Goal: Task Accomplishment & Management: Manage account settings

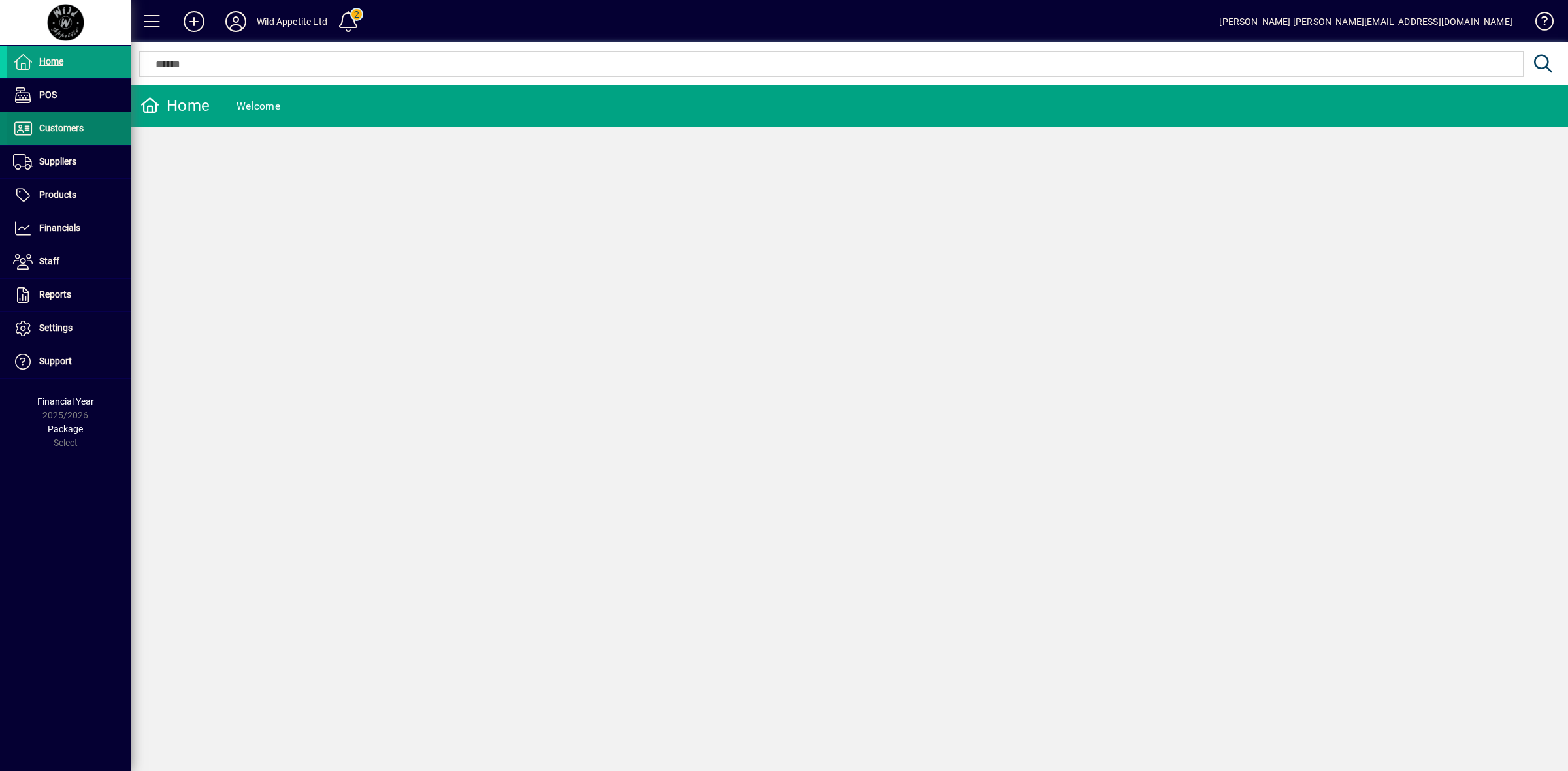
click at [62, 126] on span "Customers" at bounding box center [61, 128] width 45 height 10
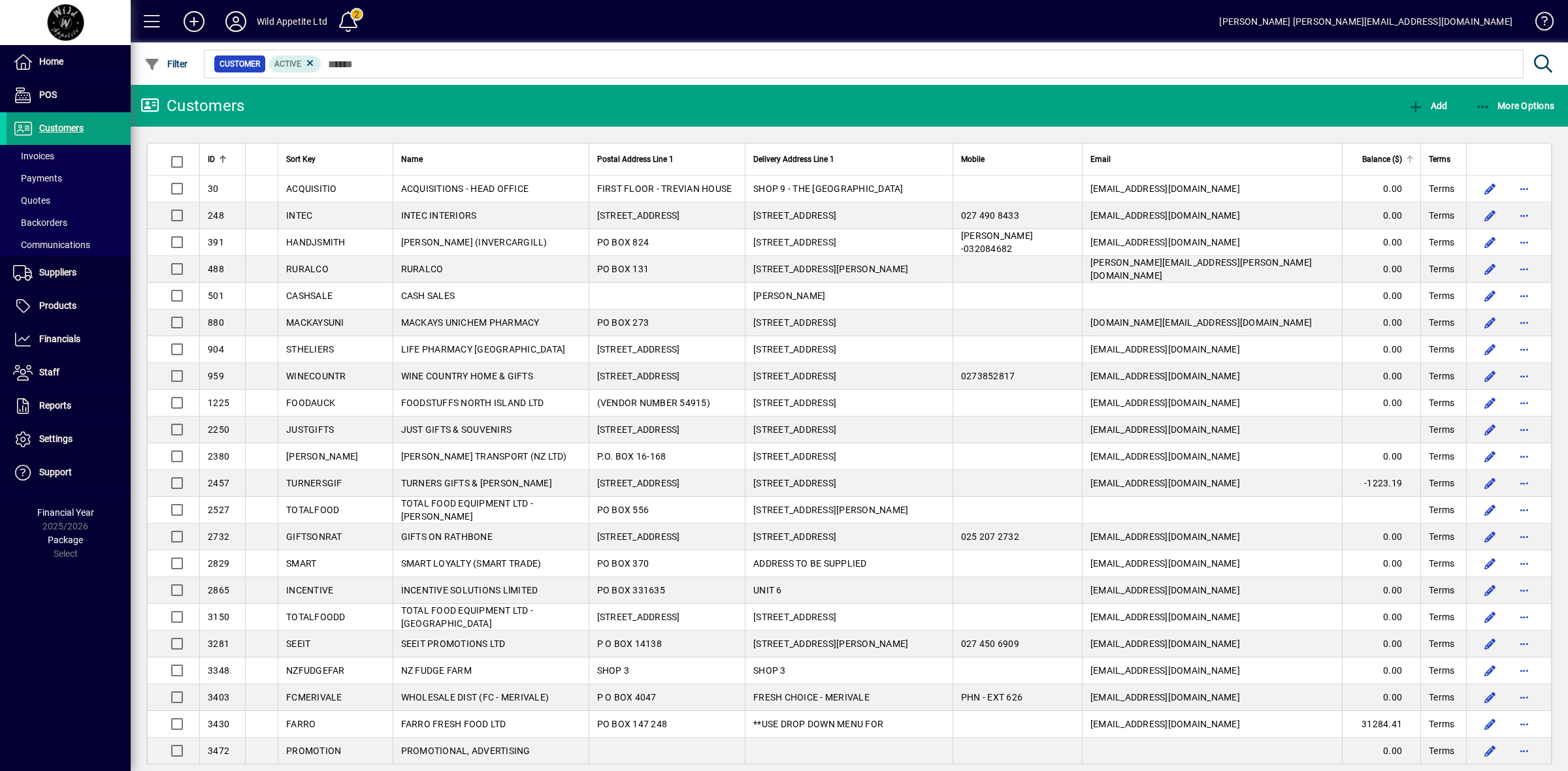
click at [1375, 154] on span "Balance ($)" at bounding box center [1382, 159] width 40 height 15
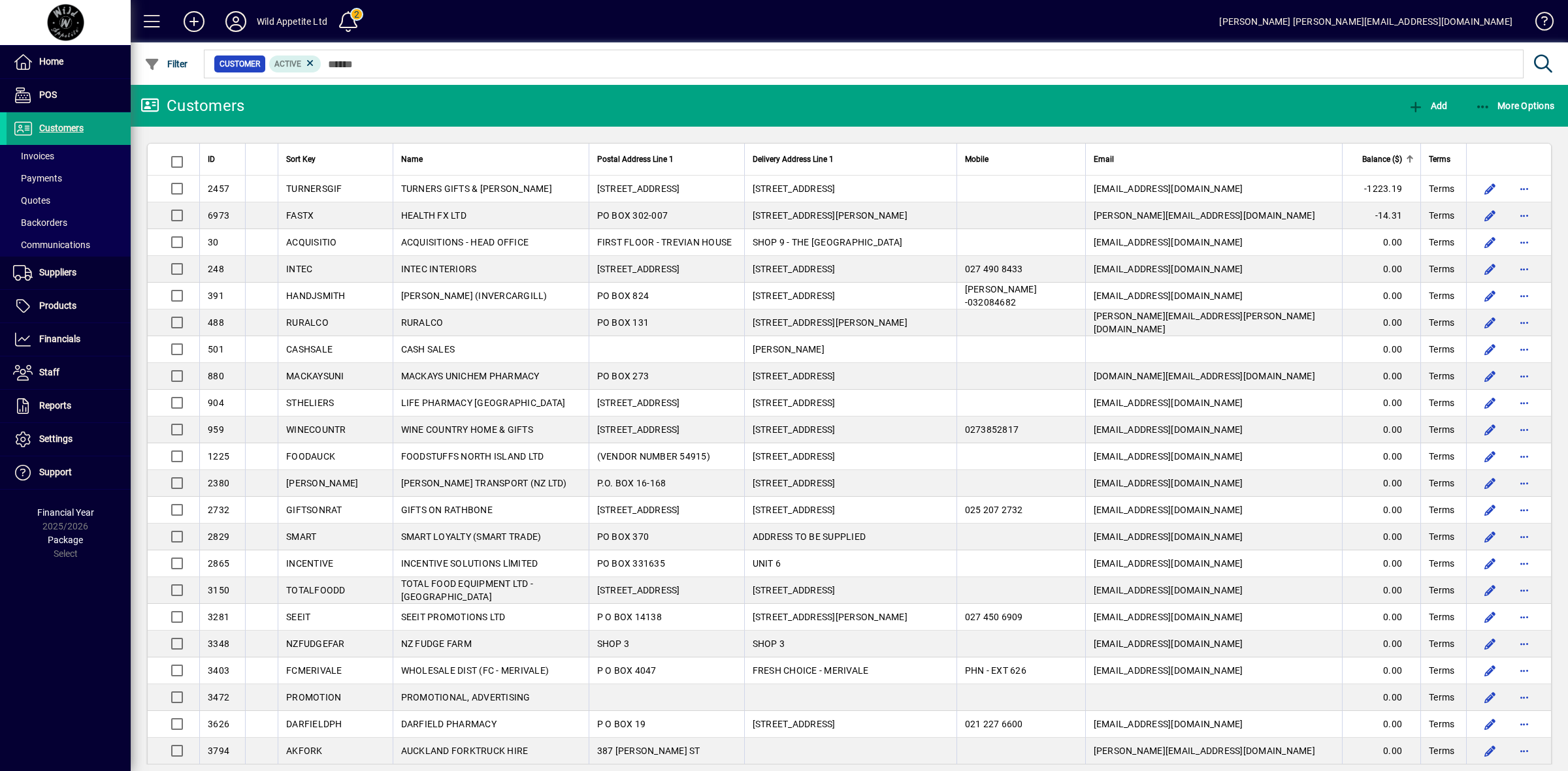
click at [1375, 154] on span "Balance ($)" at bounding box center [1382, 159] width 40 height 15
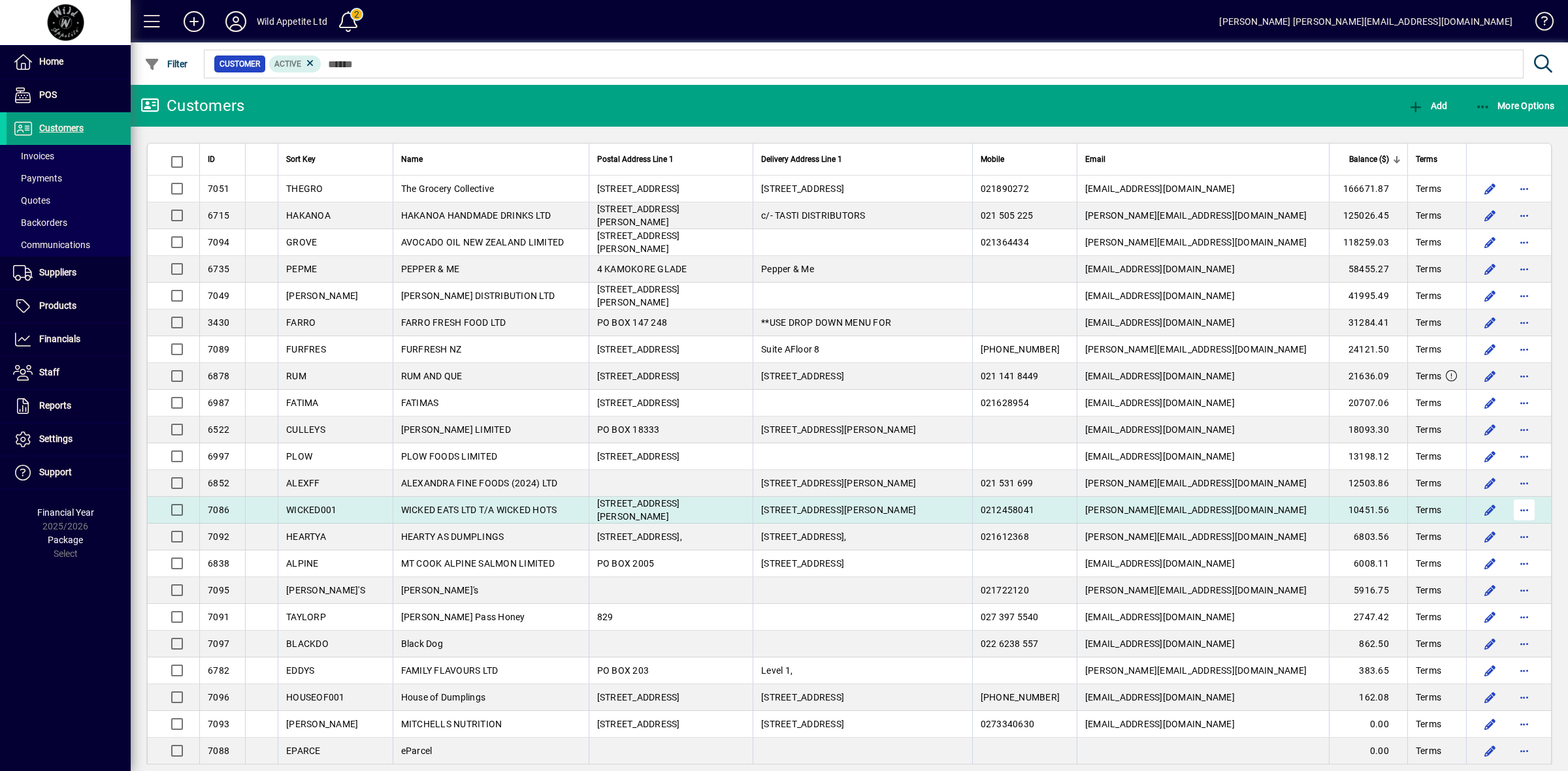
click at [1513, 513] on span "button" at bounding box center [1524, 509] width 31 height 31
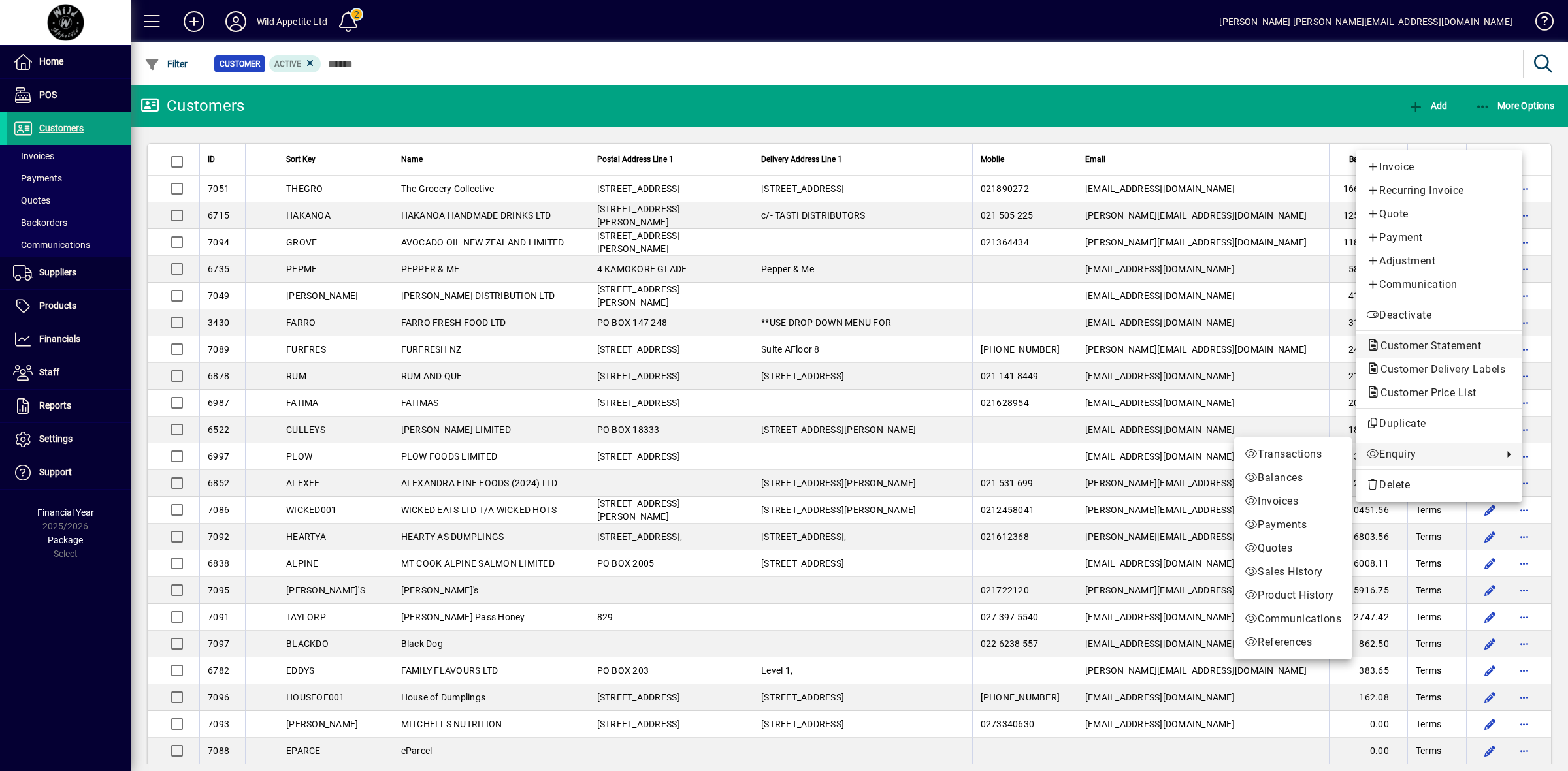
click at [1451, 346] on span "Customer Statement" at bounding box center [1427, 346] width 121 height 13
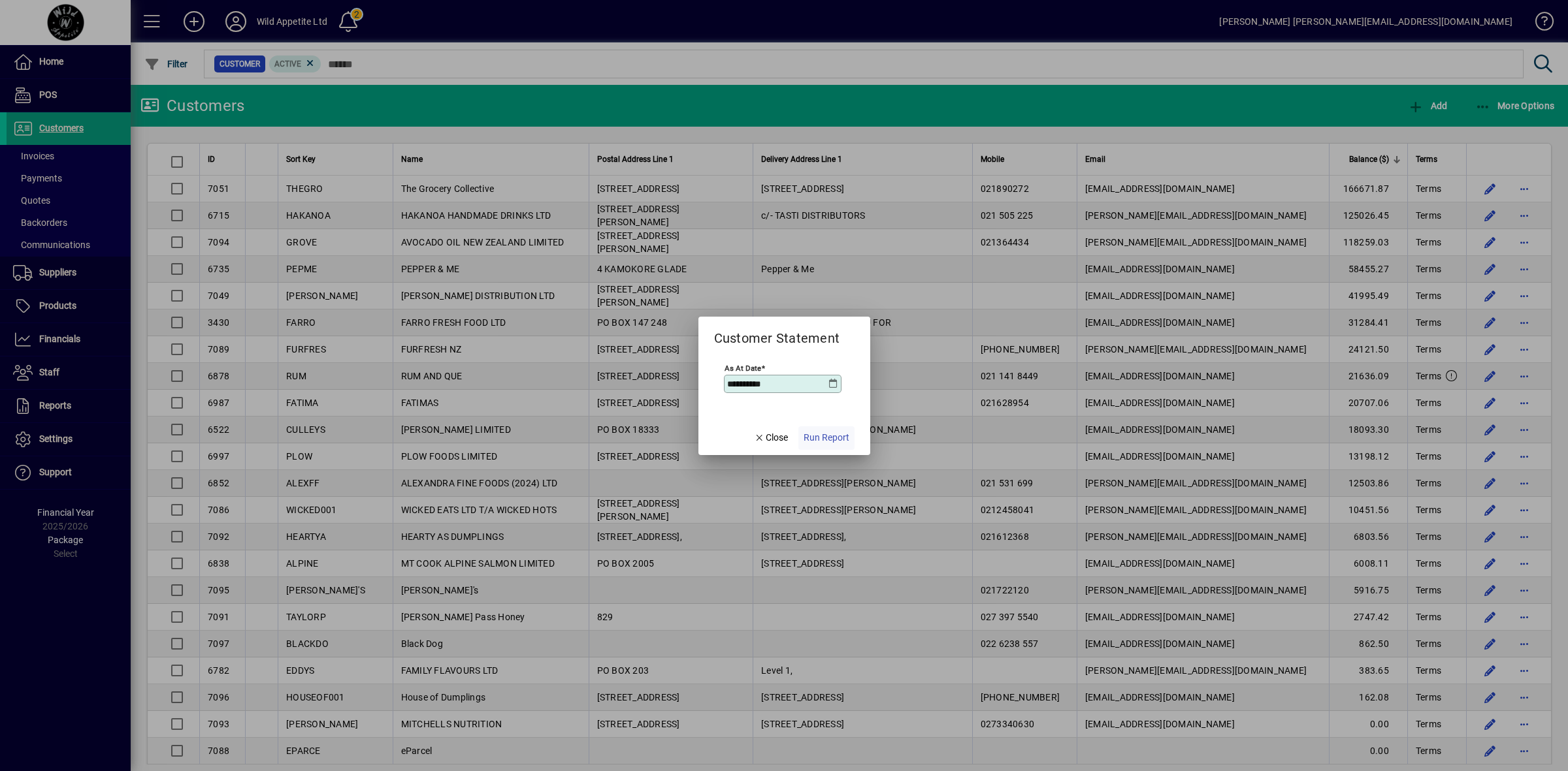
click at [820, 439] on span "Run Report" at bounding box center [826, 438] width 45 height 14
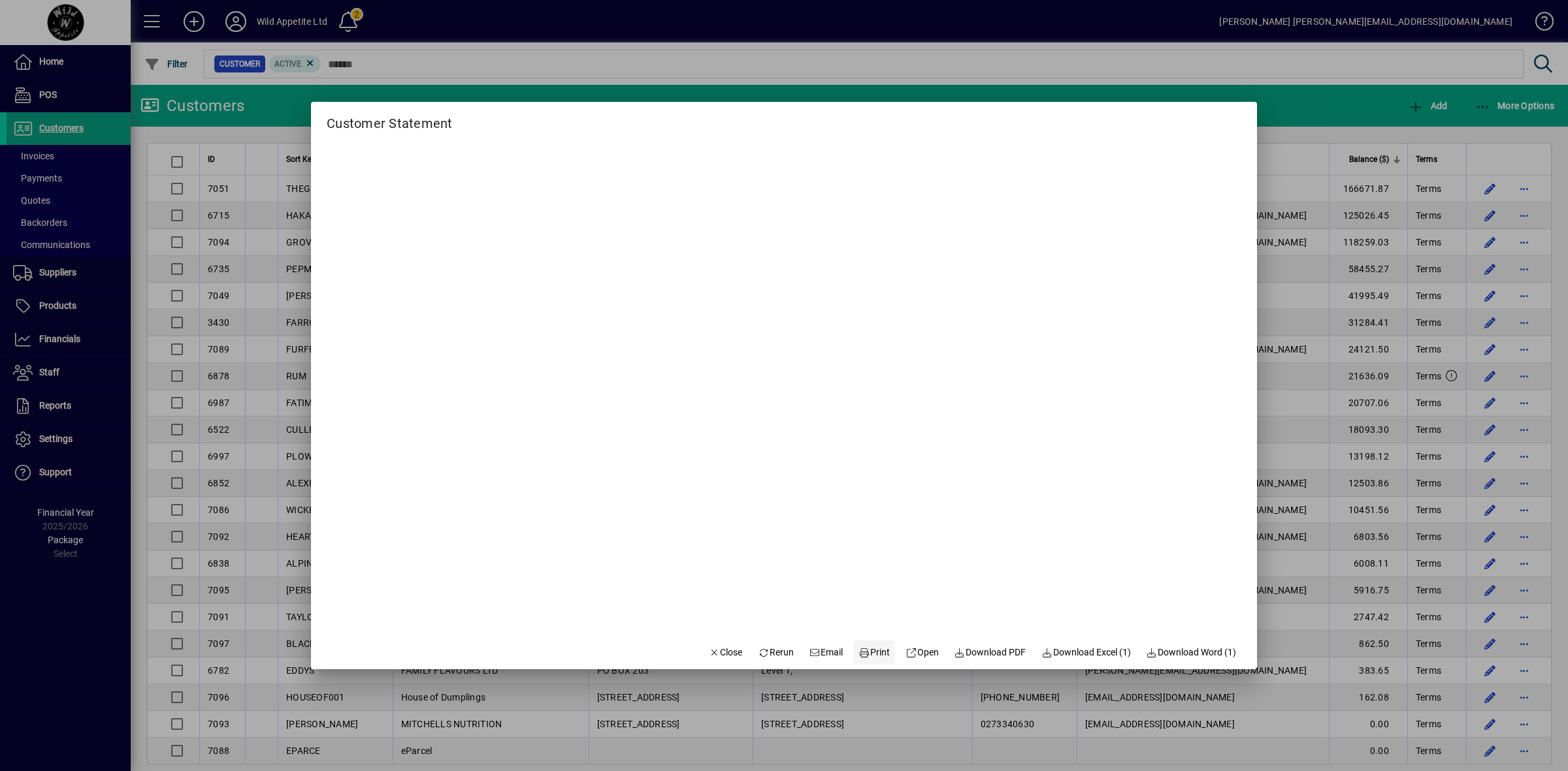
click at [866, 654] on span "Print" at bounding box center [874, 652] width 31 height 14
click at [1275, 457] on div at bounding box center [784, 385] width 1568 height 771
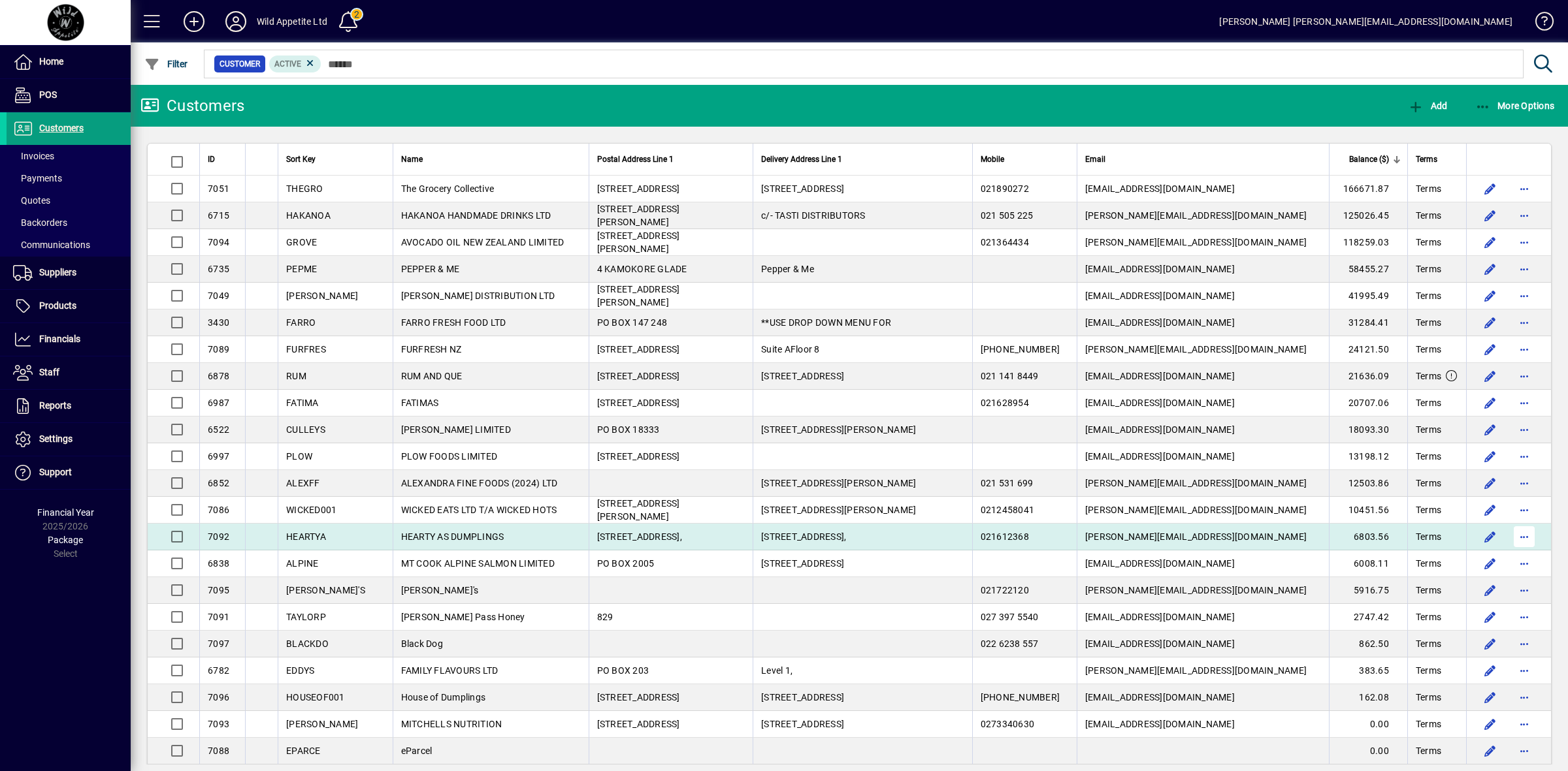
click at [1513, 533] on span "button" at bounding box center [1524, 537] width 31 height 31
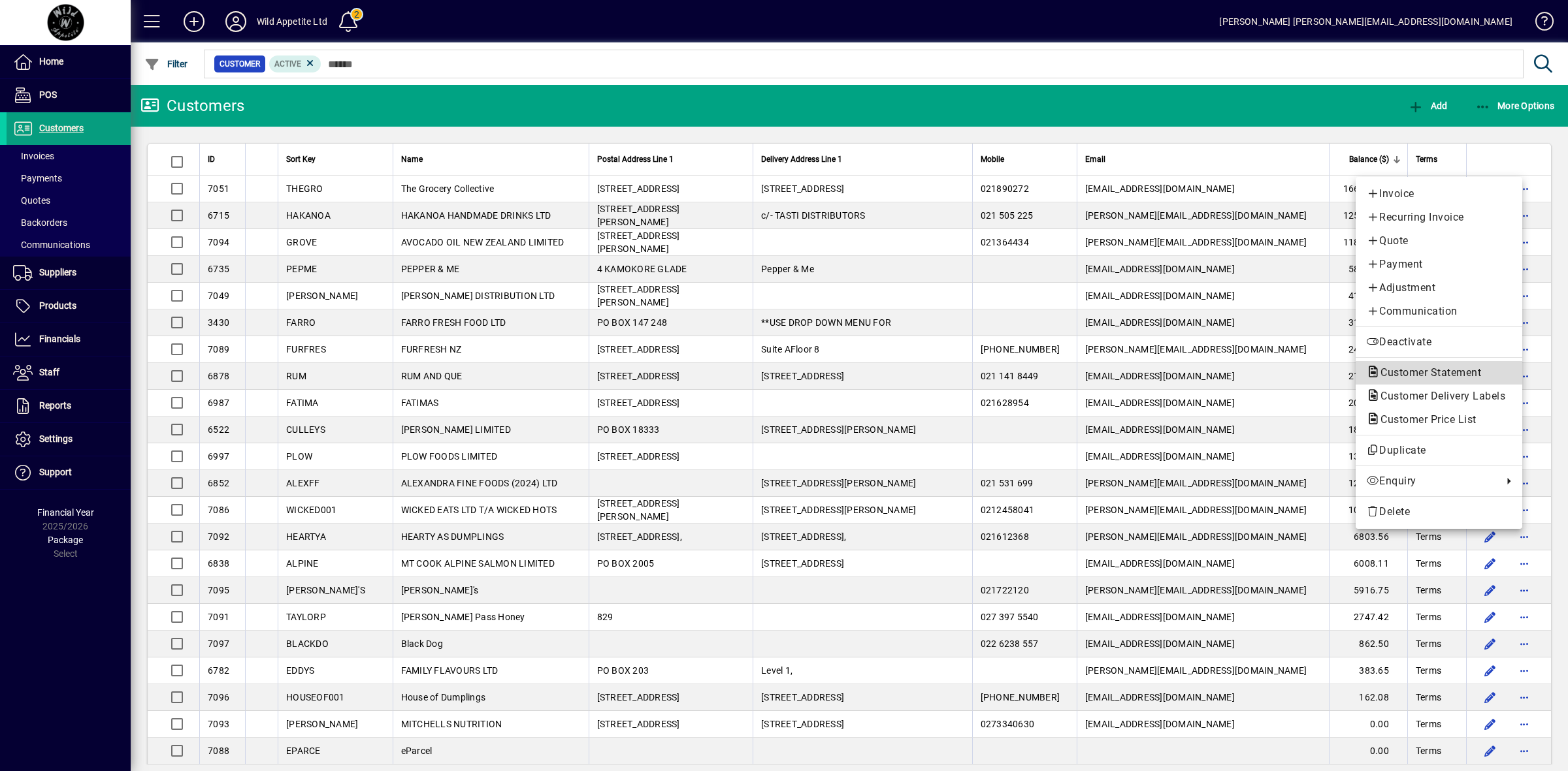
click at [1415, 370] on span "Customer Statement" at bounding box center [1427, 373] width 121 height 13
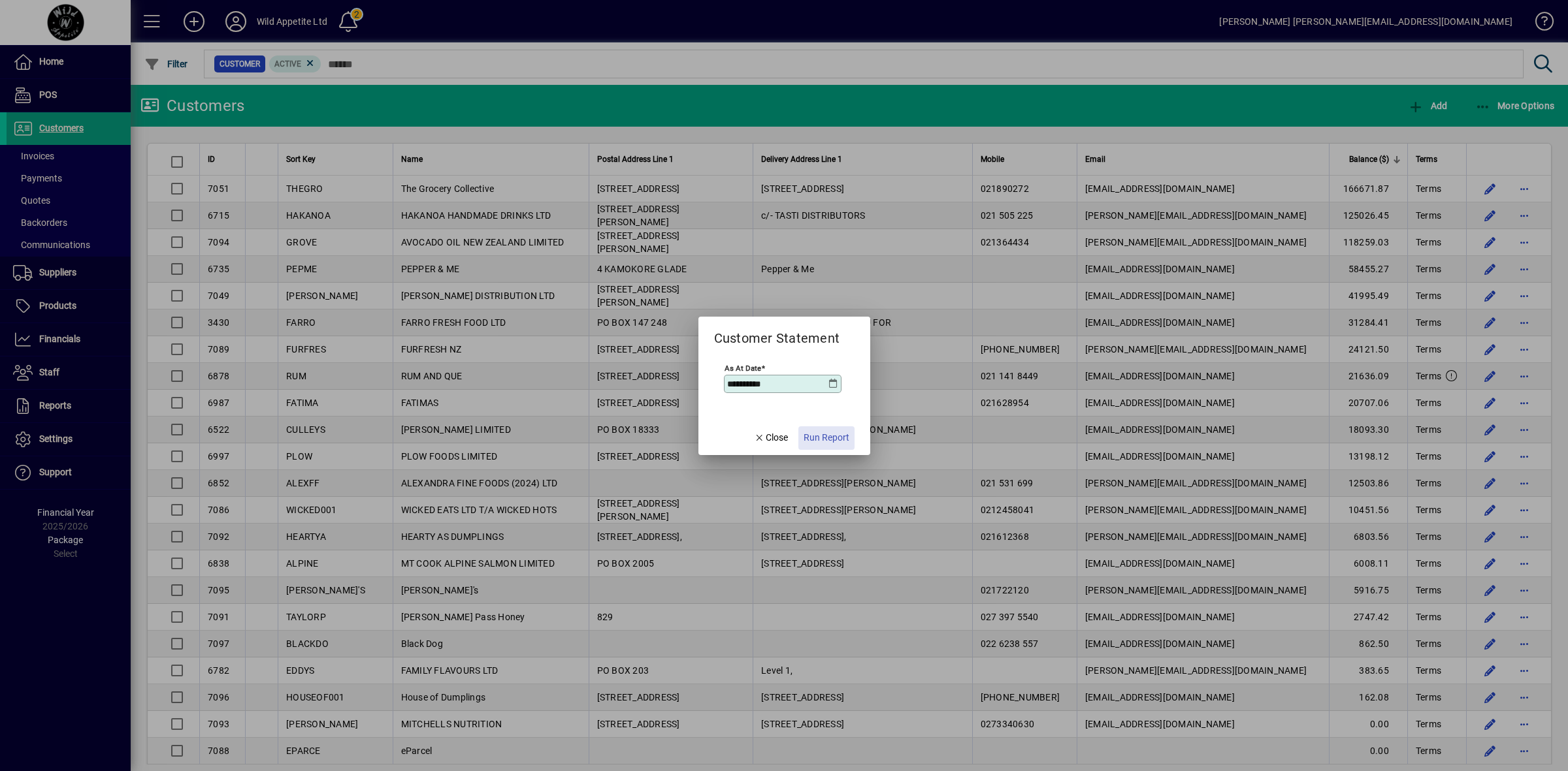
click at [846, 434] on span "Run Report" at bounding box center [826, 438] width 45 height 14
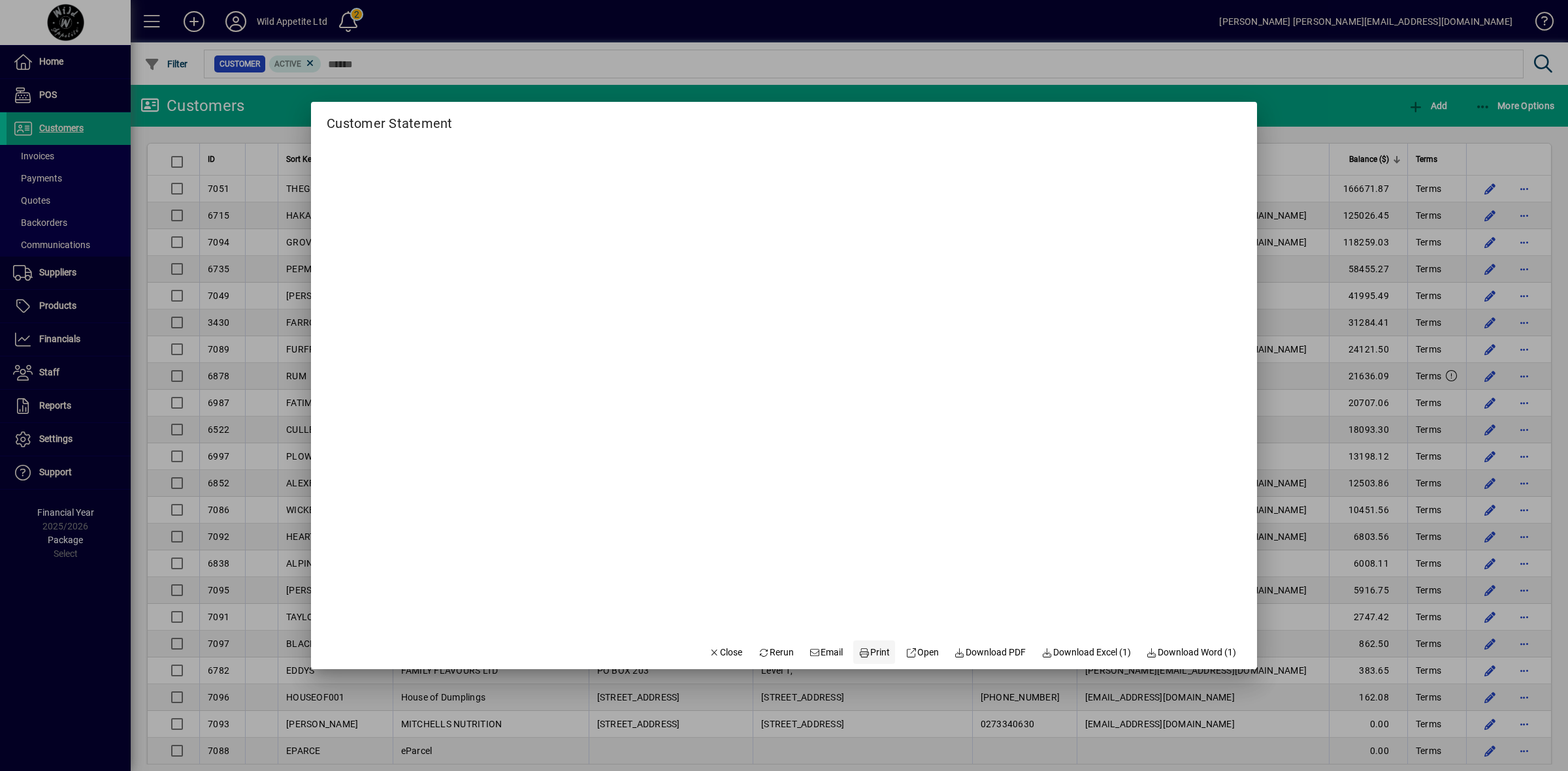
click at [859, 651] on span "Print" at bounding box center [874, 652] width 31 height 14
click at [1263, 251] on div at bounding box center [784, 385] width 1568 height 771
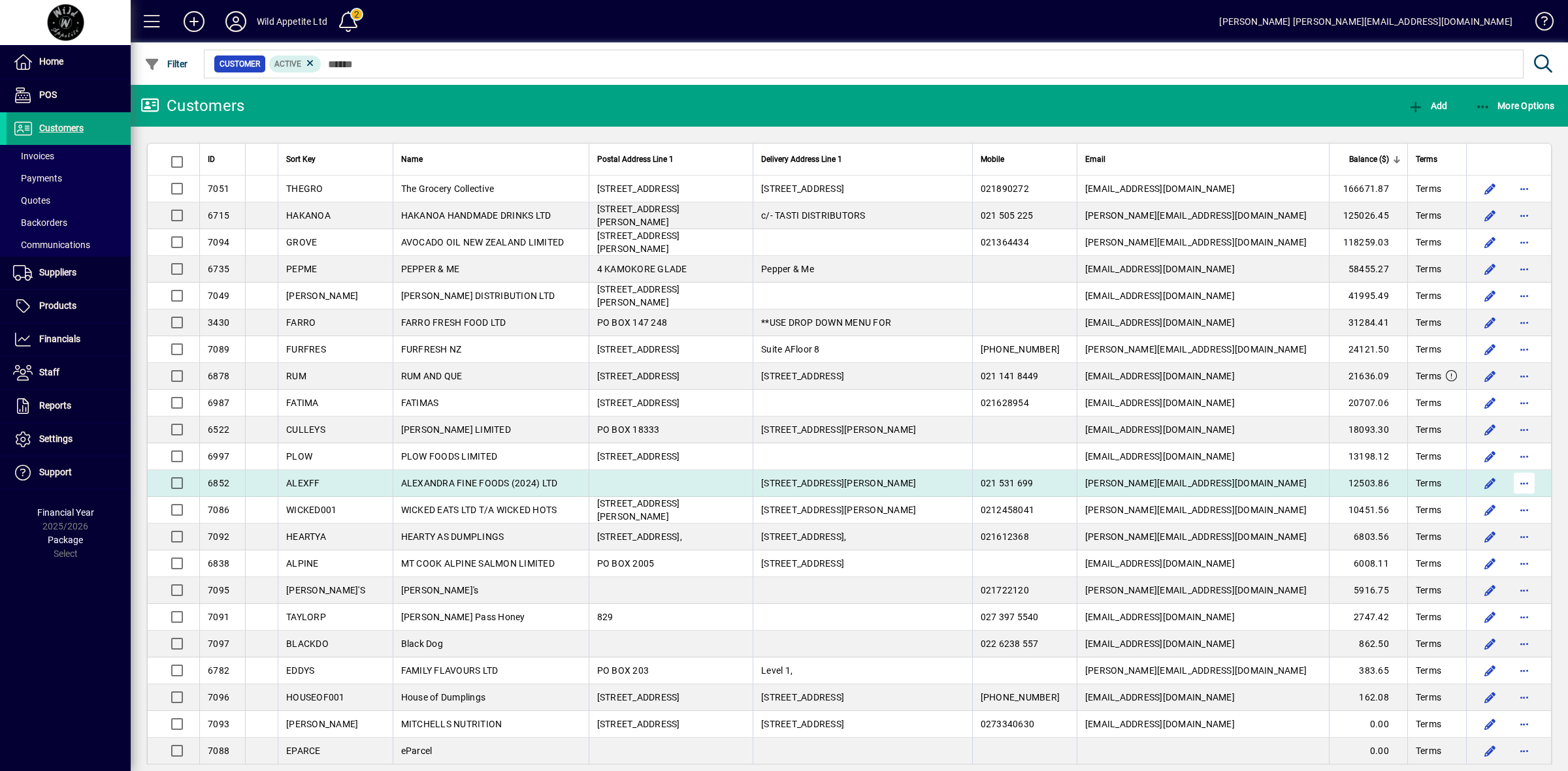
click at [1512, 481] on span "button" at bounding box center [1524, 483] width 31 height 31
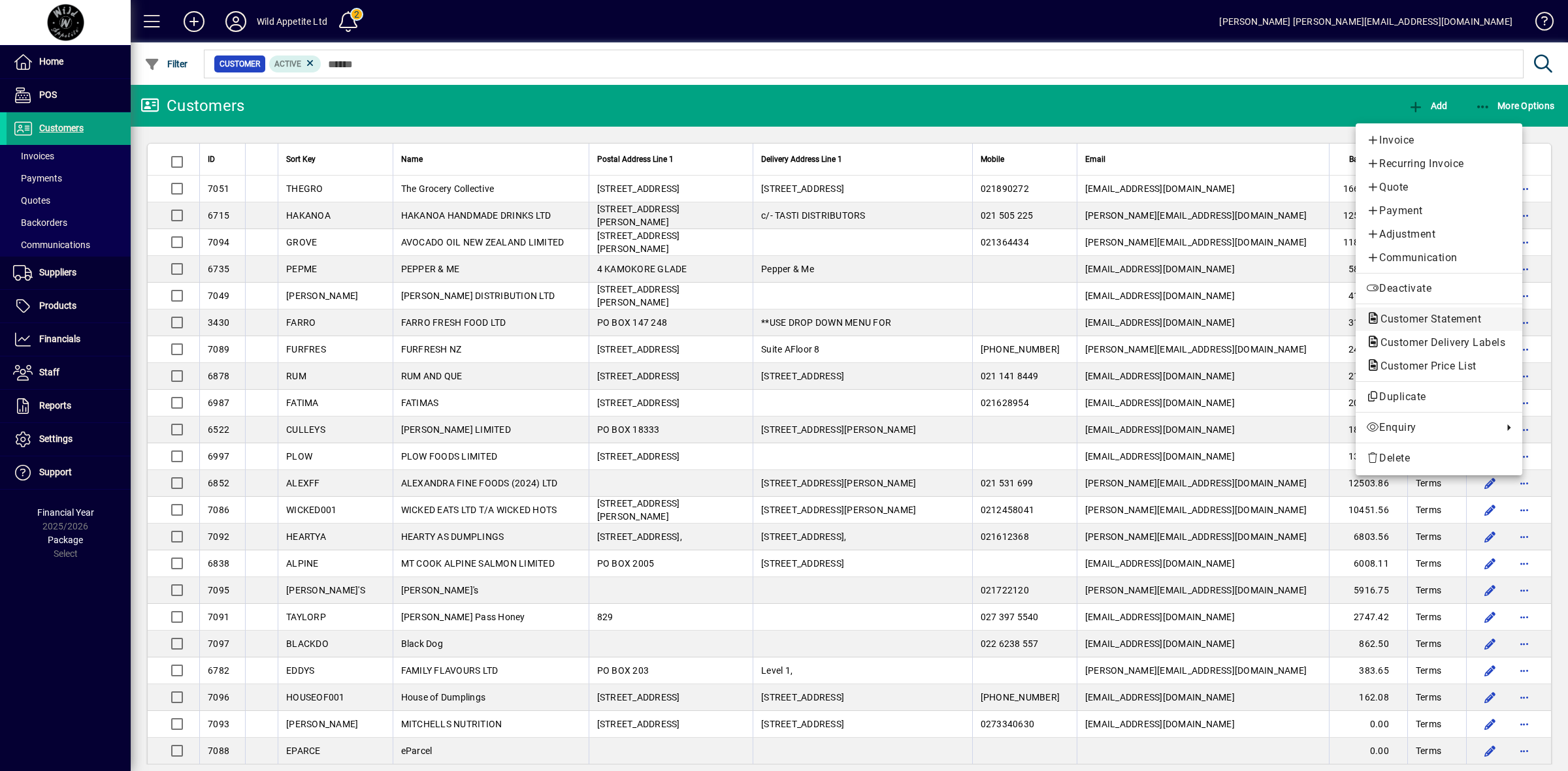
click at [1429, 314] on span "Customer Statement" at bounding box center [1427, 319] width 121 height 13
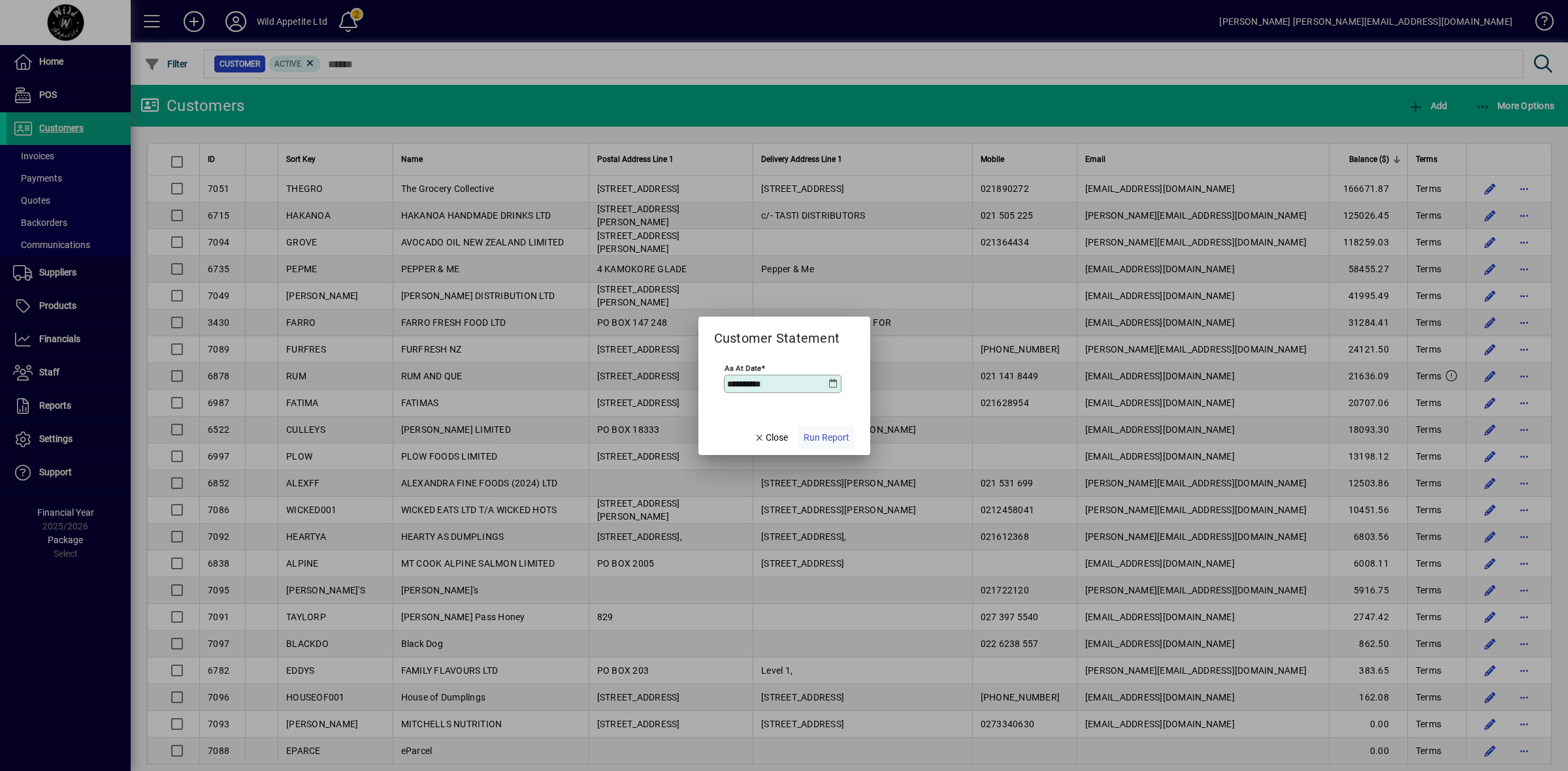
click at [829, 442] on span "Run Report" at bounding box center [826, 438] width 45 height 14
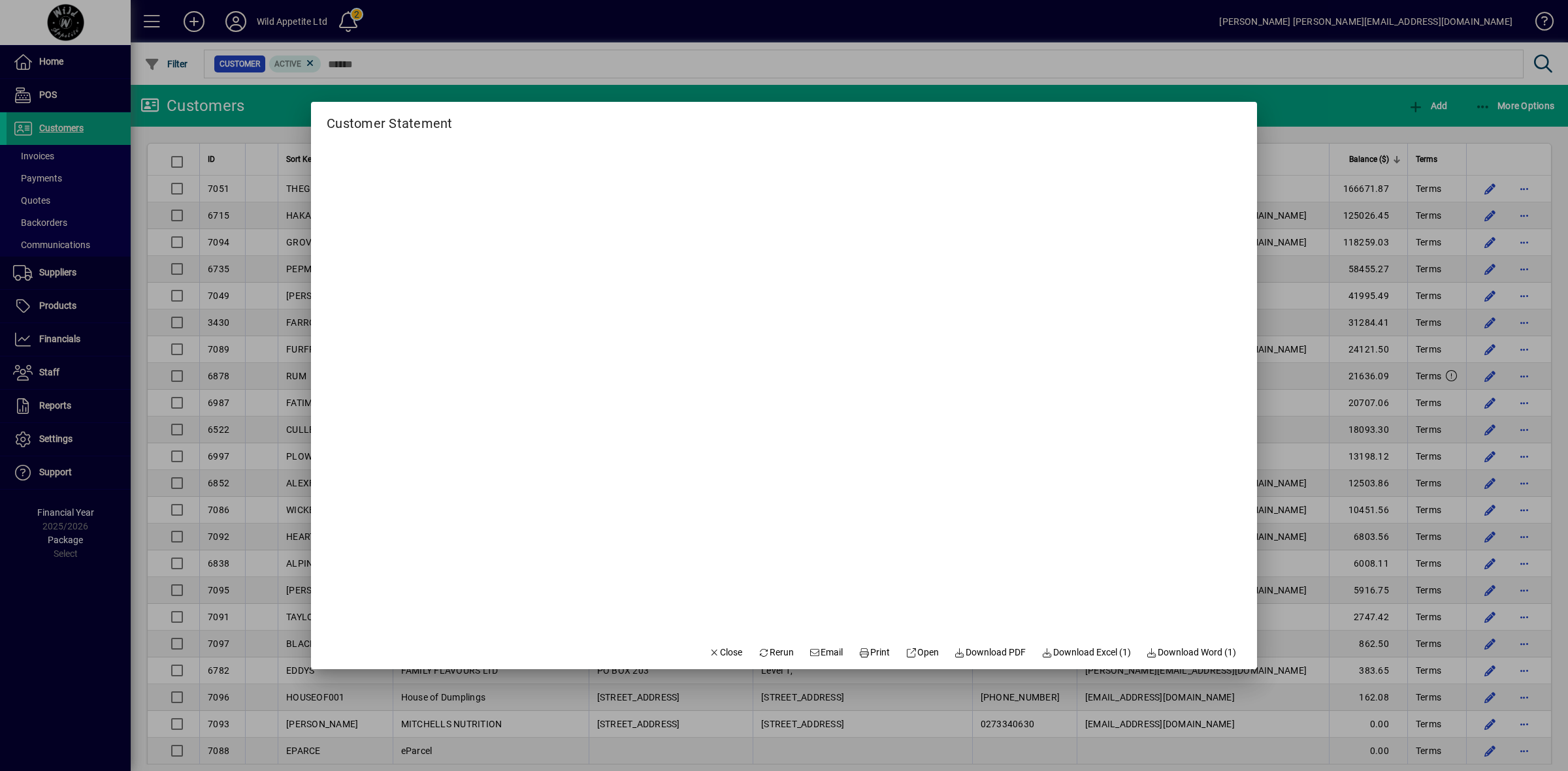
click at [1301, 467] on div at bounding box center [784, 385] width 1568 height 771
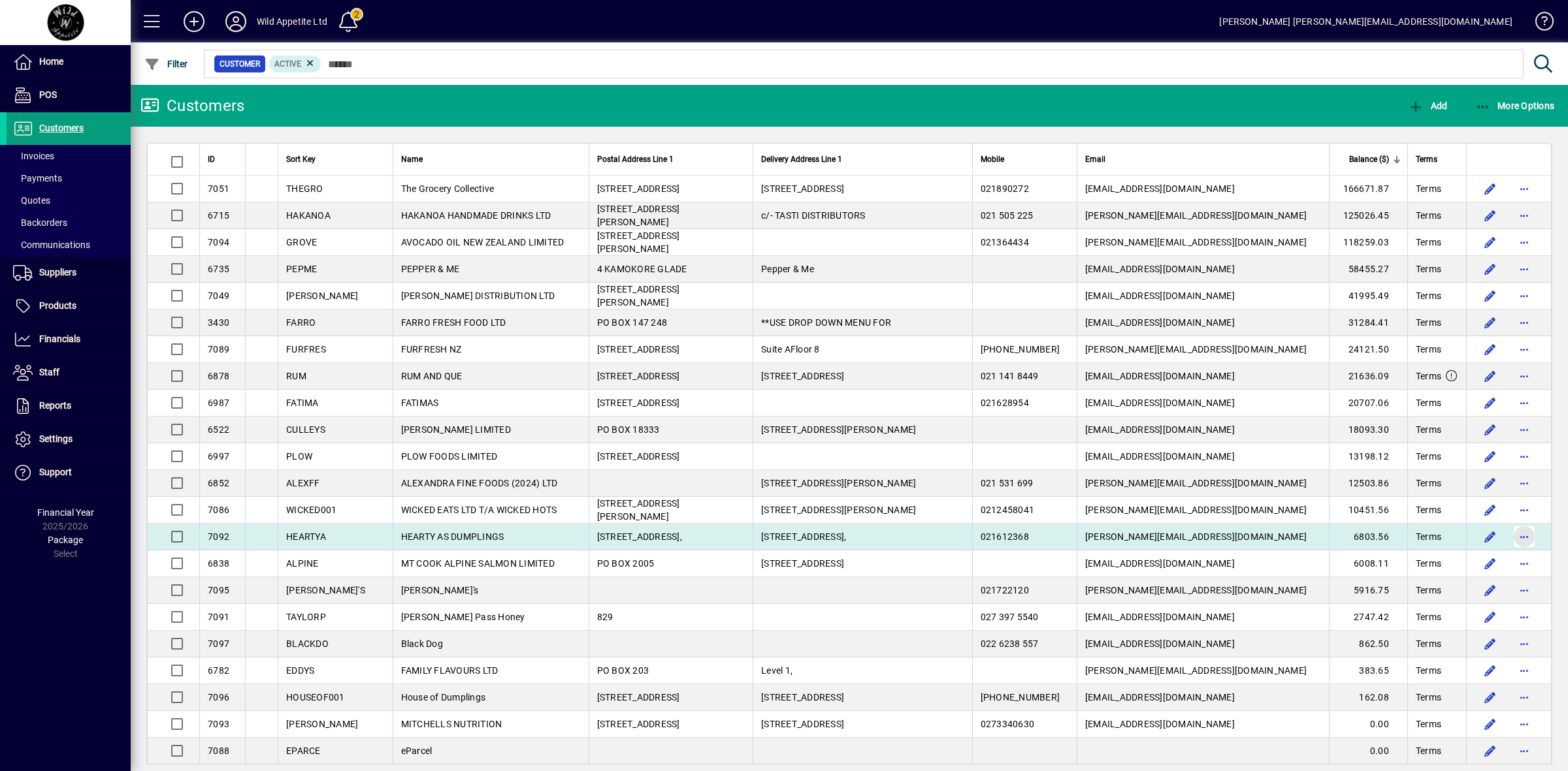
click at [1516, 539] on span "button" at bounding box center [1524, 537] width 31 height 31
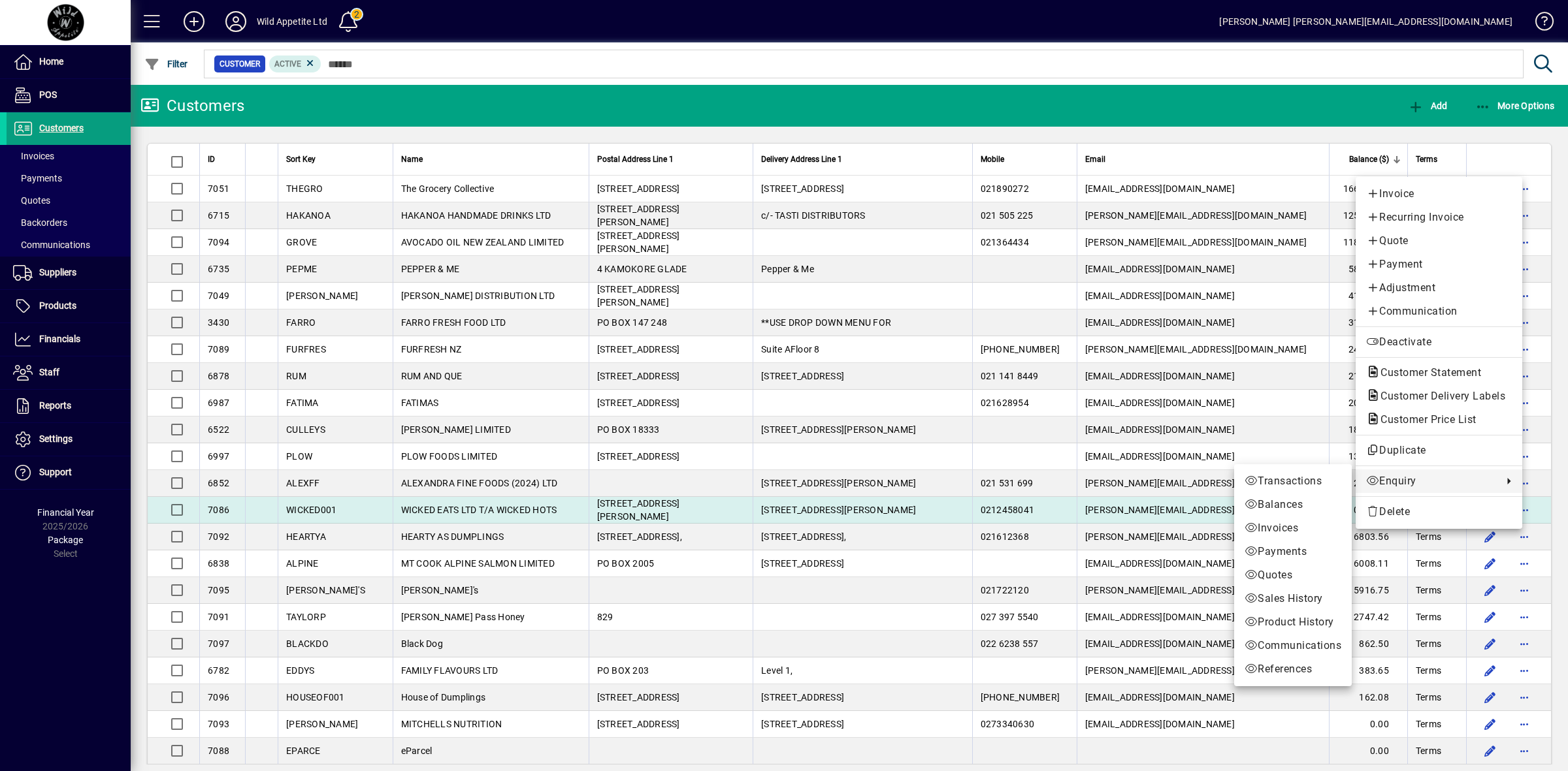
click at [1215, 511] on div at bounding box center [784, 385] width 1568 height 771
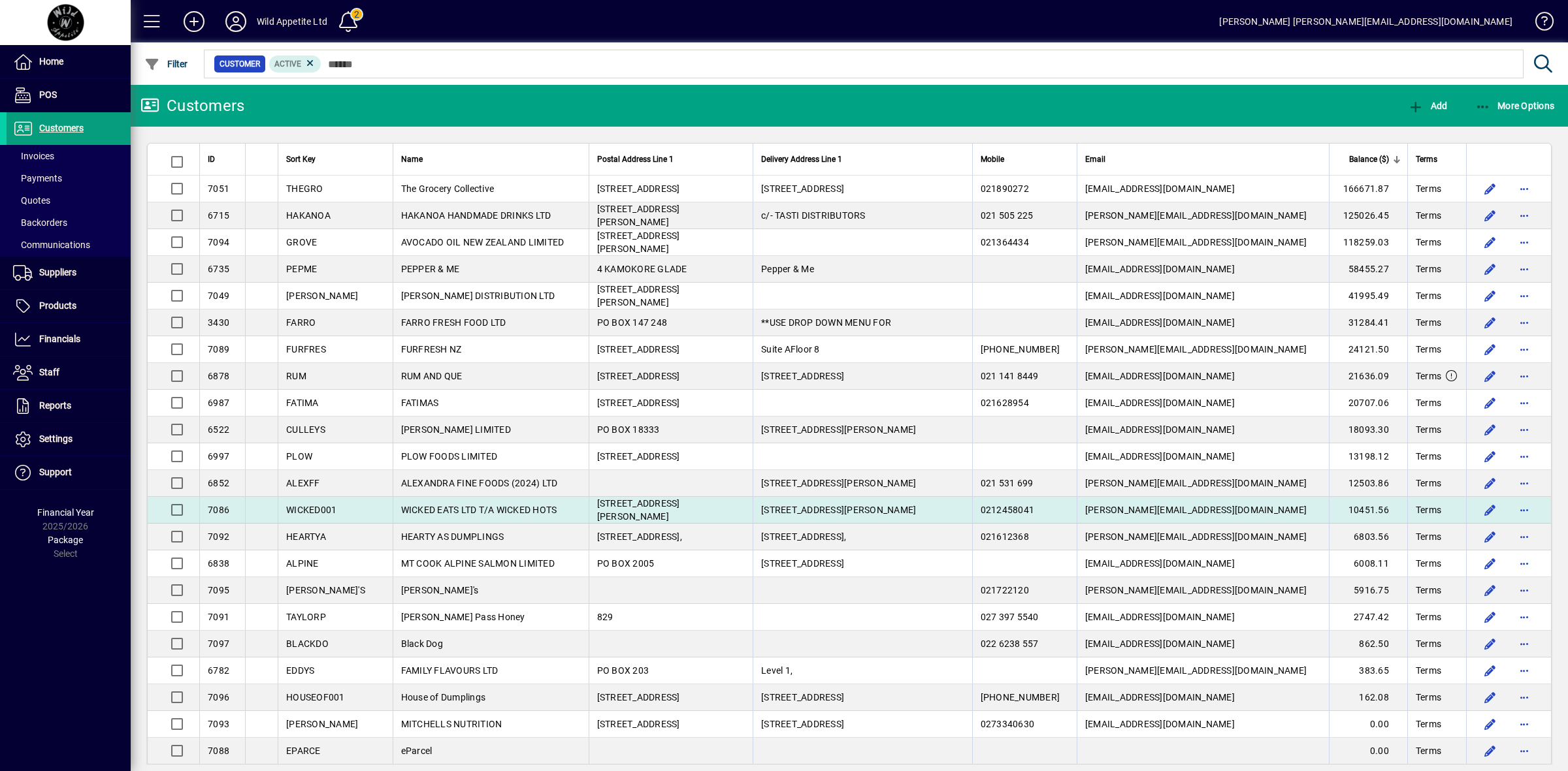
drag, startPoint x: 1215, startPoint y: 511, endPoint x: 1108, endPoint y: 511, distance: 107.0
click at [1108, 511] on td "[PERSON_NAME][EMAIL_ADDRESS][DOMAIN_NAME]" at bounding box center [1202, 510] width 252 height 27
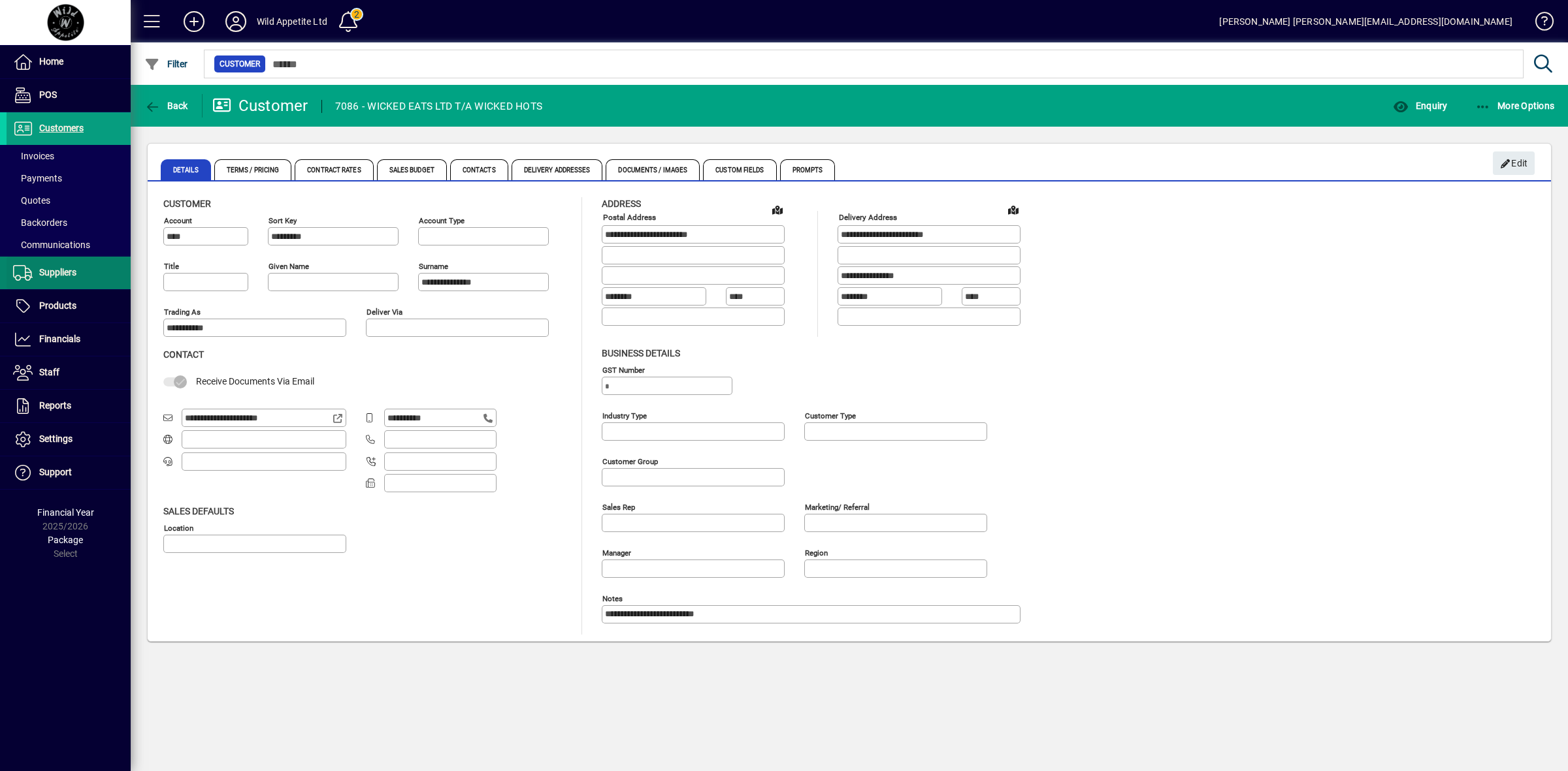
type input "**********"
click at [244, 16] on icon at bounding box center [235, 22] width 26 height 21
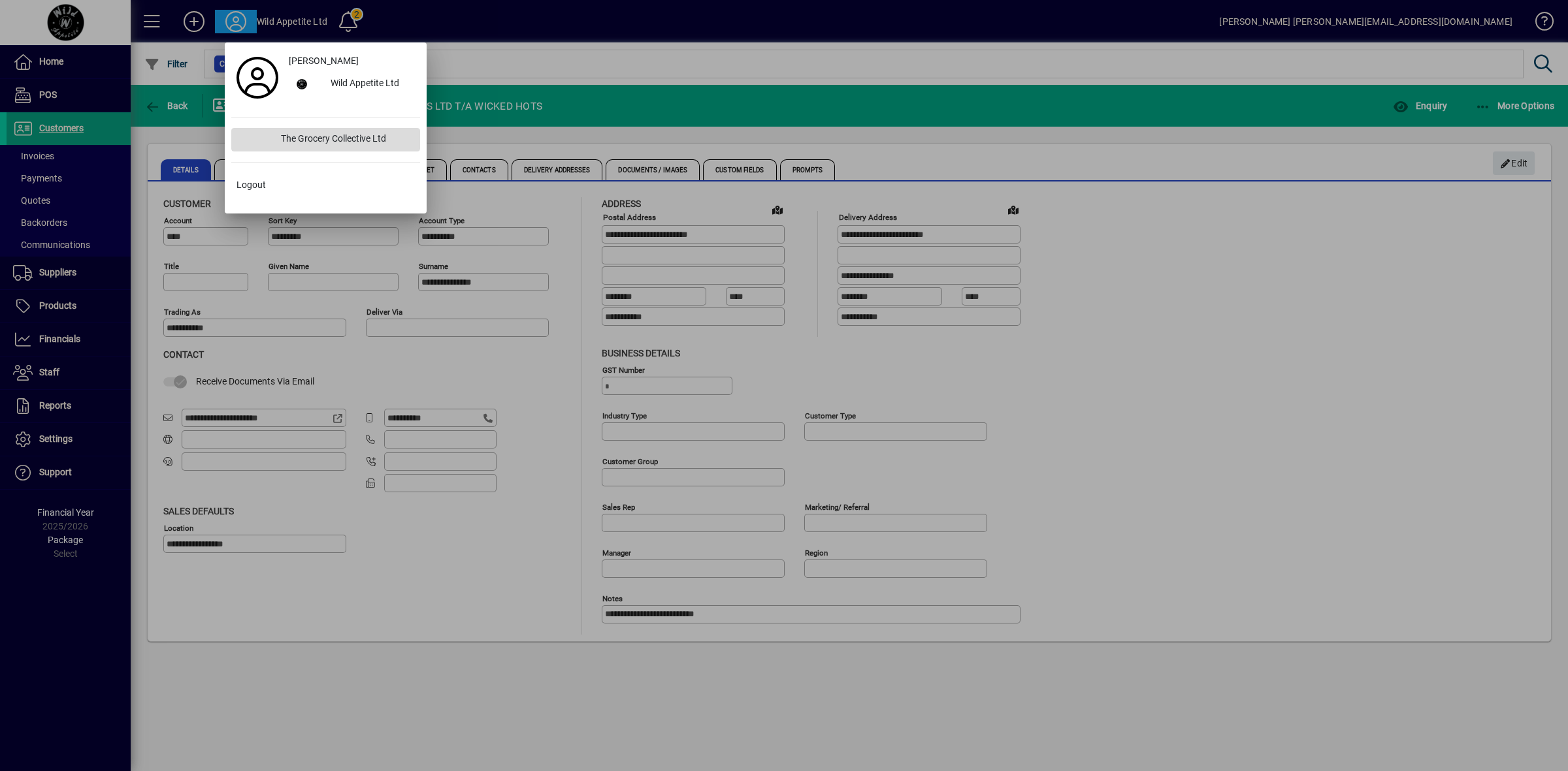
click at [323, 144] on div "The Grocery Collective Ltd" at bounding box center [345, 140] width 149 height 24
